Goal: Information Seeking & Learning: Learn about a topic

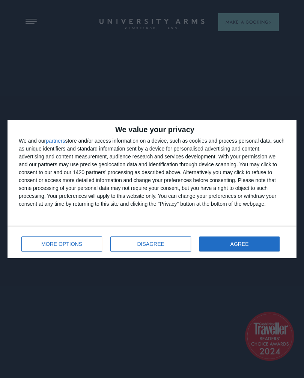
click at [149, 241] on span "DISAGREE" at bounding box center [150, 243] width 27 height 5
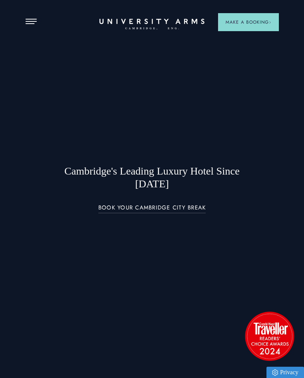
click at [251, 20] on span "Make a Booking" at bounding box center [249, 22] width 46 height 7
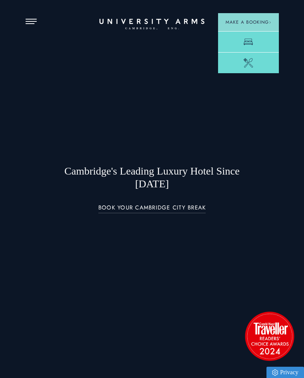
click at [258, 42] on link "Room" at bounding box center [248, 41] width 61 height 21
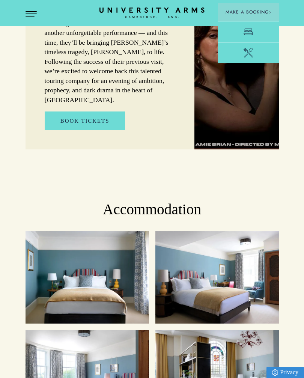
scroll to position [703, 0]
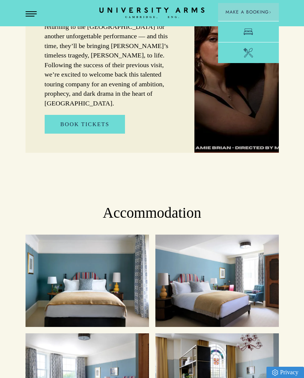
click at [31, 17] on button "Open Menu" at bounding box center [31, 14] width 11 height 6
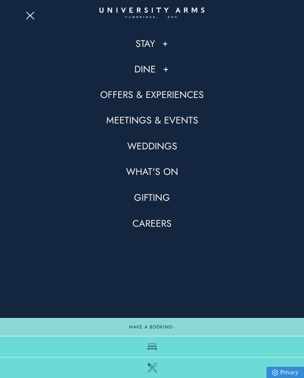
scroll to position [241, 0]
click at [161, 72] on div "Dine" at bounding box center [152, 69] width 253 height 13
click at [149, 69] on link "Dine" at bounding box center [144, 69] width 21 height 13
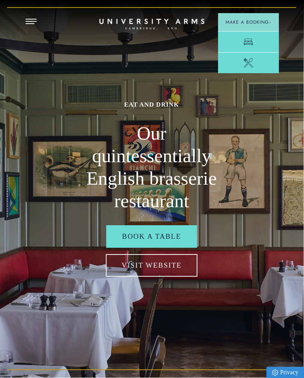
scroll to position [0, 0]
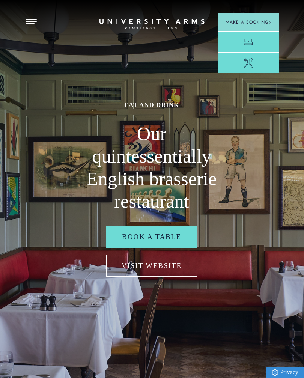
click at [175, 272] on link "Visit Website" at bounding box center [152, 265] width 92 height 23
click at [36, 24] on button "Open Menu" at bounding box center [31, 22] width 11 height 6
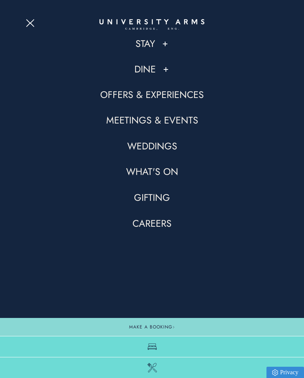
click at [189, 94] on link "Offers & Experiences" at bounding box center [152, 95] width 104 height 13
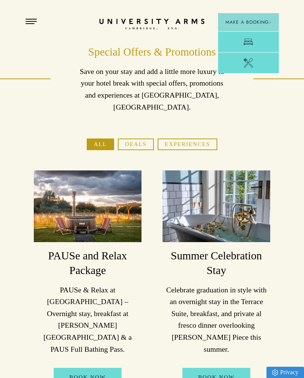
click at [36, 22] on button "Open Menu" at bounding box center [31, 22] width 11 height 6
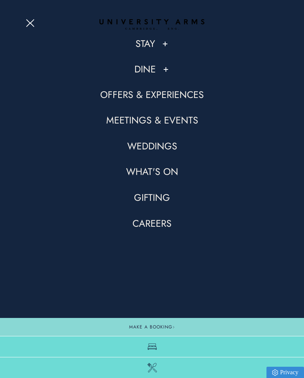
click at [168, 173] on link "What's On" at bounding box center [152, 171] width 52 height 13
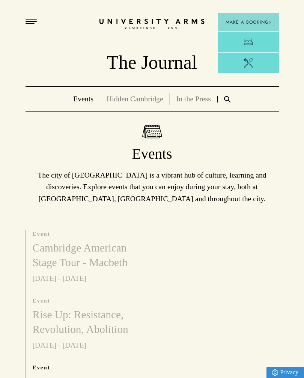
click at [33, 24] on span "Open Menu" at bounding box center [32, 23] width 3 height 1
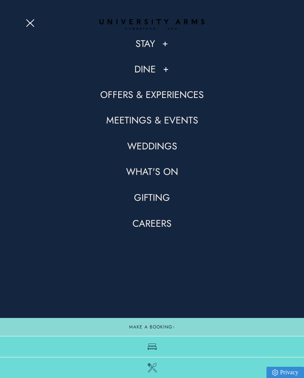
click at [173, 97] on link "Offers & Experiences" at bounding box center [152, 95] width 104 height 13
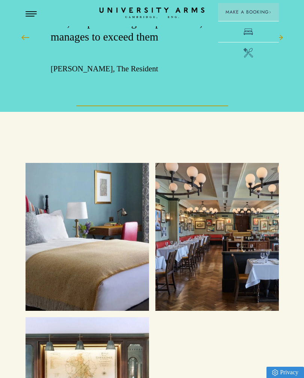
scroll to position [1416, 0]
